Goal: Task Accomplishment & Management: Use online tool/utility

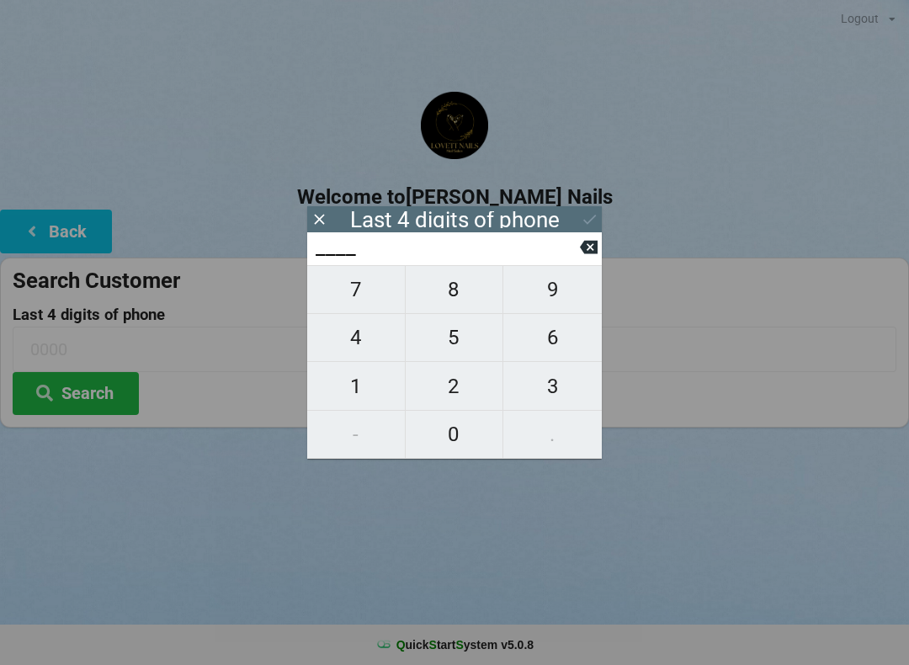
click at [553, 298] on span "9" at bounding box center [552, 289] width 98 height 35
type input "9___"
click at [353, 343] on span "4" at bounding box center [356, 337] width 98 height 35
type input "94__"
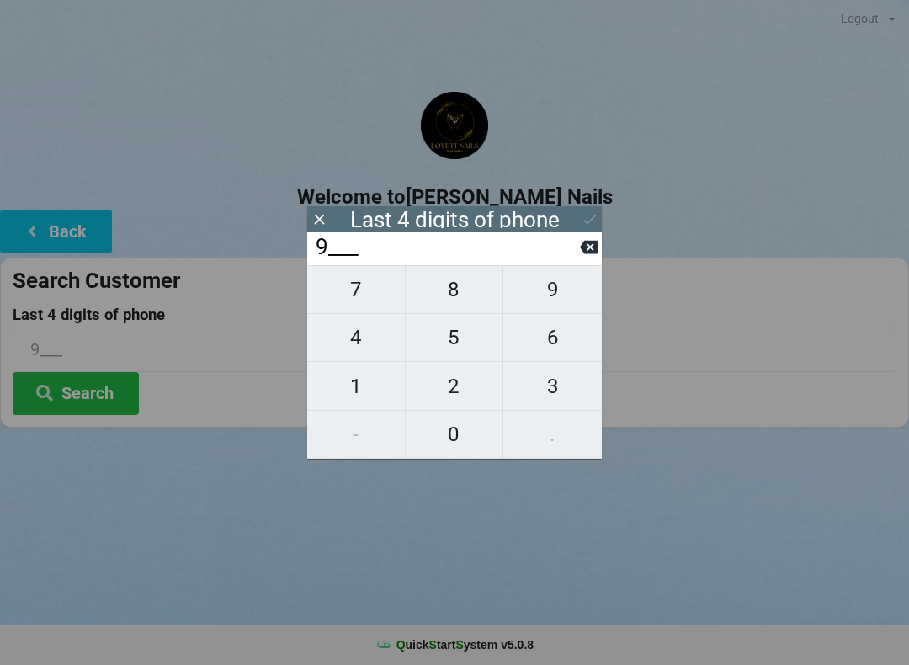
type input "94__"
click at [353, 339] on span "4" at bounding box center [356, 337] width 98 height 35
type input "944_"
click at [456, 344] on span "5" at bounding box center [455, 337] width 98 height 35
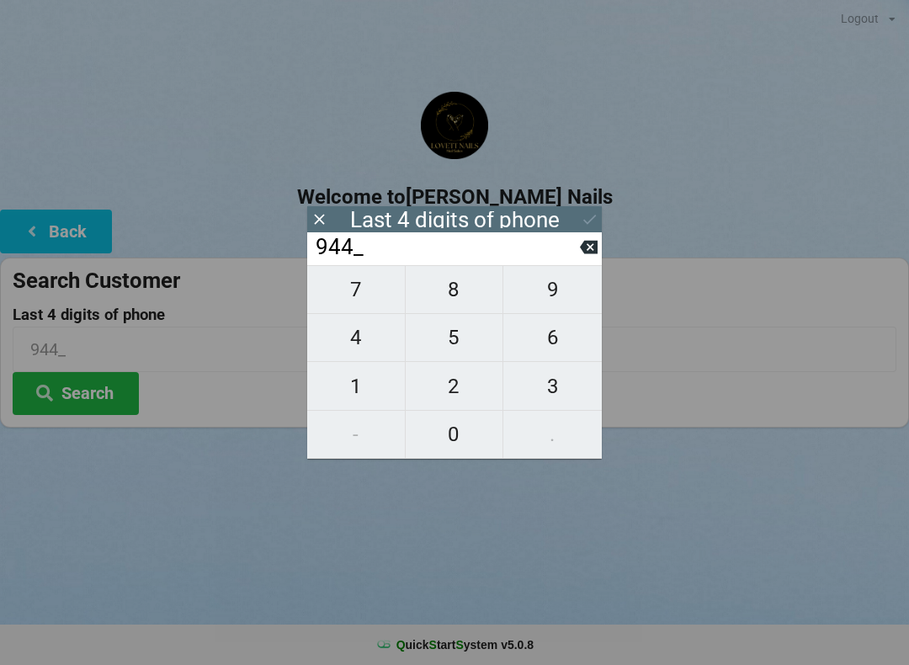
type input "9445"
click at [585, 213] on icon at bounding box center [590, 219] width 18 height 18
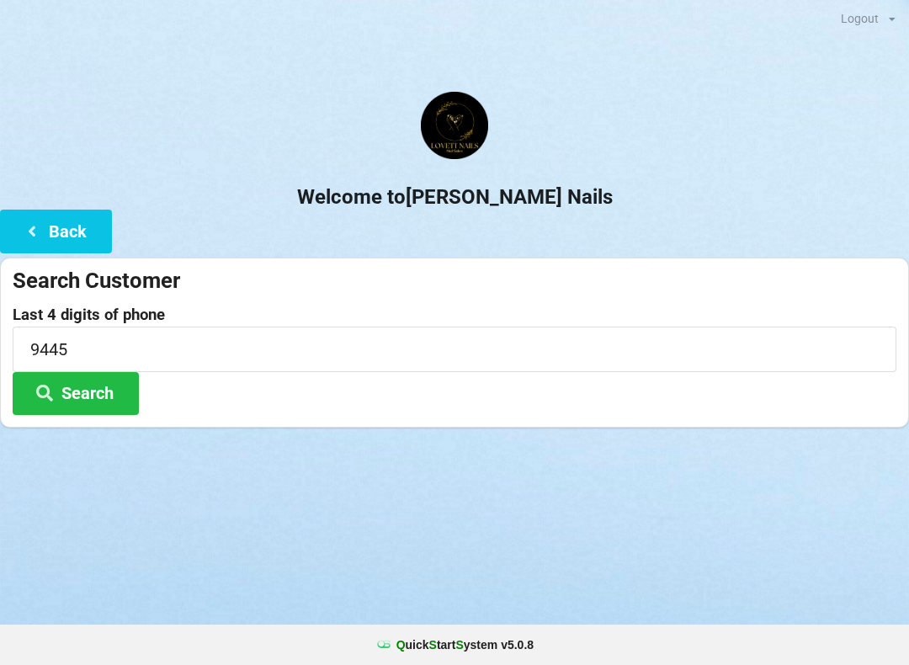
click at [94, 382] on button "Search" at bounding box center [76, 393] width 126 height 43
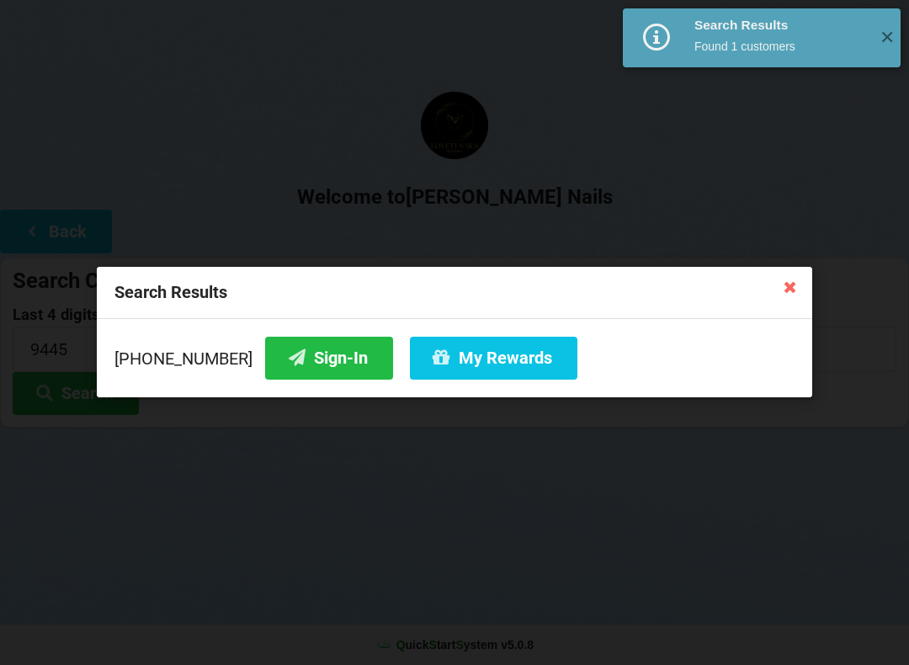
click at [455, 364] on button "My Rewards" at bounding box center [493, 358] width 167 height 43
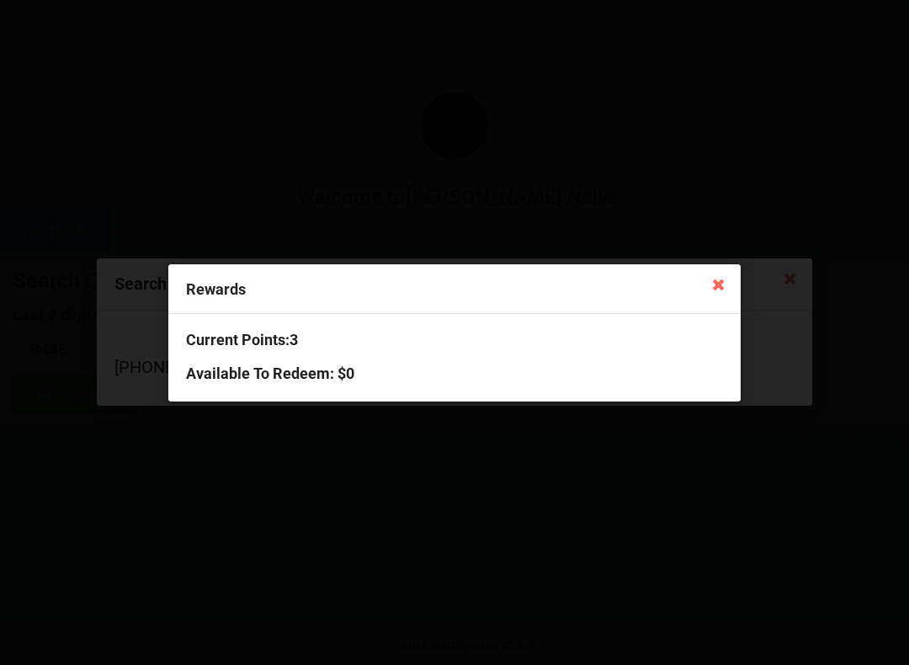
click at [714, 286] on icon at bounding box center [718, 283] width 27 height 27
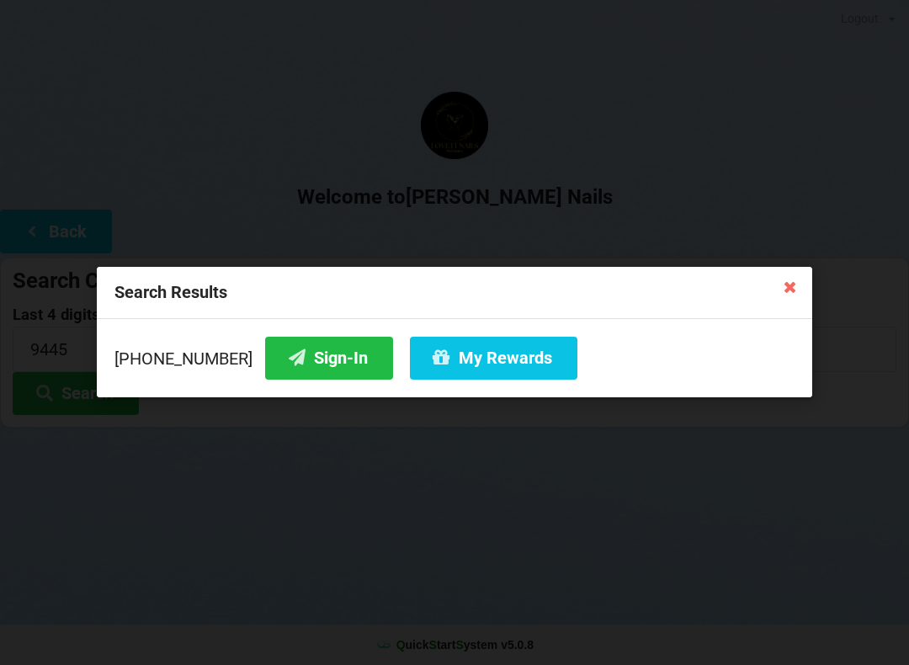
click at [304, 368] on button "Sign-In" at bounding box center [329, 358] width 128 height 43
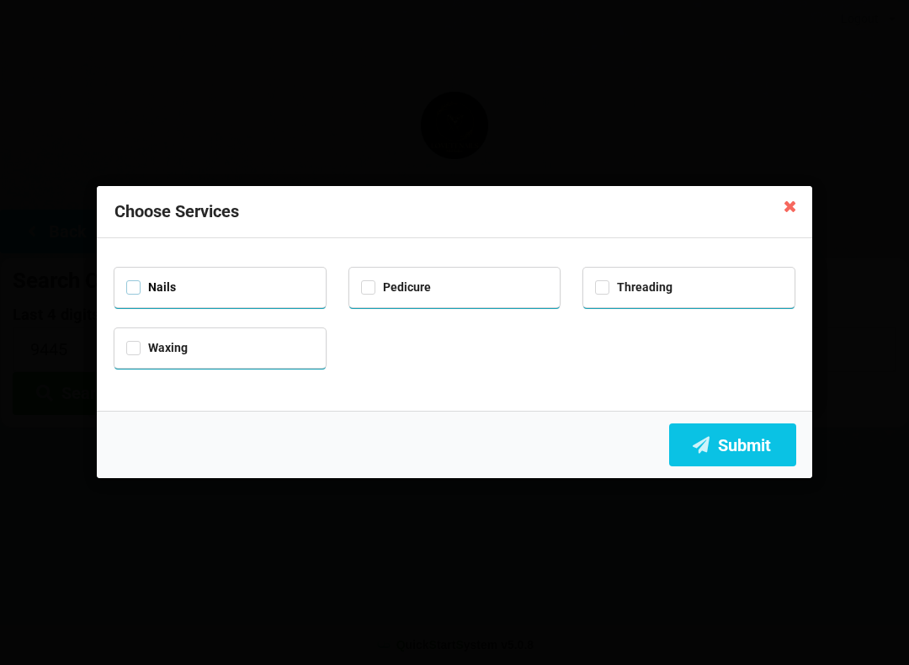
click at [164, 285] on label "Nails" at bounding box center [151, 287] width 50 height 14
checkbox input "true"
click at [412, 284] on label "Pedicure" at bounding box center [396, 287] width 70 height 14
checkbox input "true"
click at [147, 350] on label "Waxing" at bounding box center [156, 348] width 61 height 14
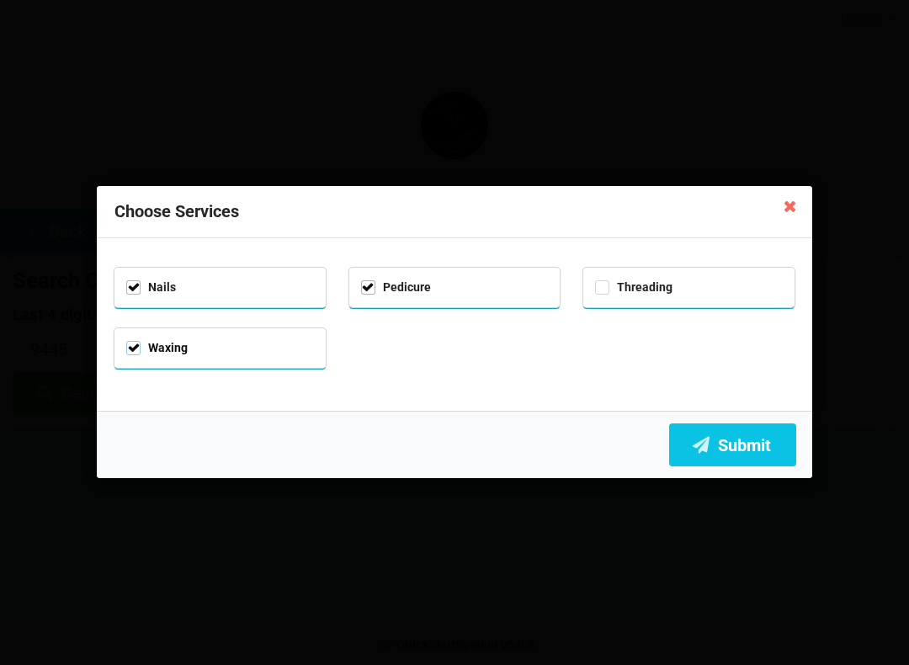
checkbox input "true"
click at [752, 443] on button "Submit" at bounding box center [732, 444] width 127 height 43
